Goal: Task Accomplishment & Management: Manage account settings

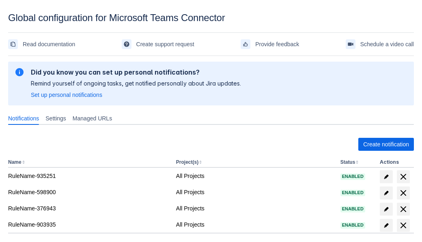
click at [386, 145] on span "Create notification" at bounding box center [387, 144] width 46 height 13
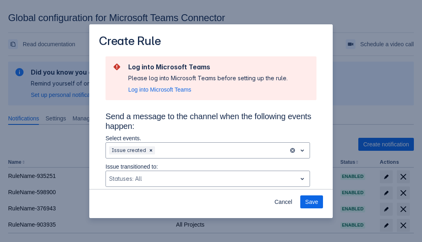
type input "RuleName-504089New Rule (5)"
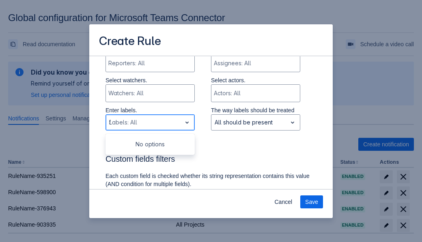
type input "504089_label"
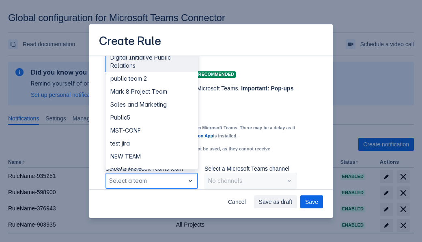
click at [151, 202] on div "Public4" at bounding box center [152, 208] width 93 height 13
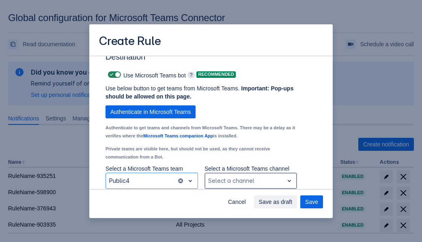
click at [251, 181] on div "Scrollable content" at bounding box center [244, 181] width 72 height 10
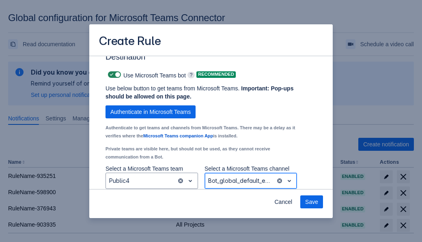
click at [312, 202] on span "Save" at bounding box center [311, 202] width 13 height 13
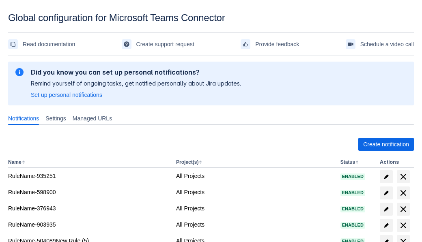
scroll to position [6, 0]
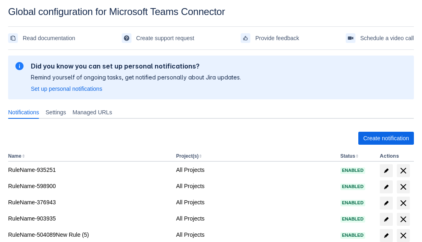
click at [403, 236] on span "delete" at bounding box center [404, 236] width 10 height 10
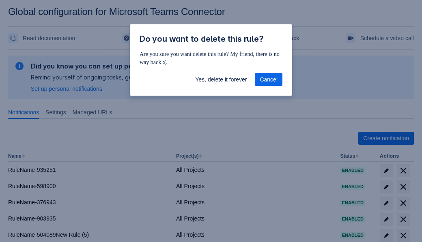
click at [221, 80] on span "Yes, delete it forever" at bounding box center [221, 79] width 52 height 13
